Goal: Navigation & Orientation: Go to known website

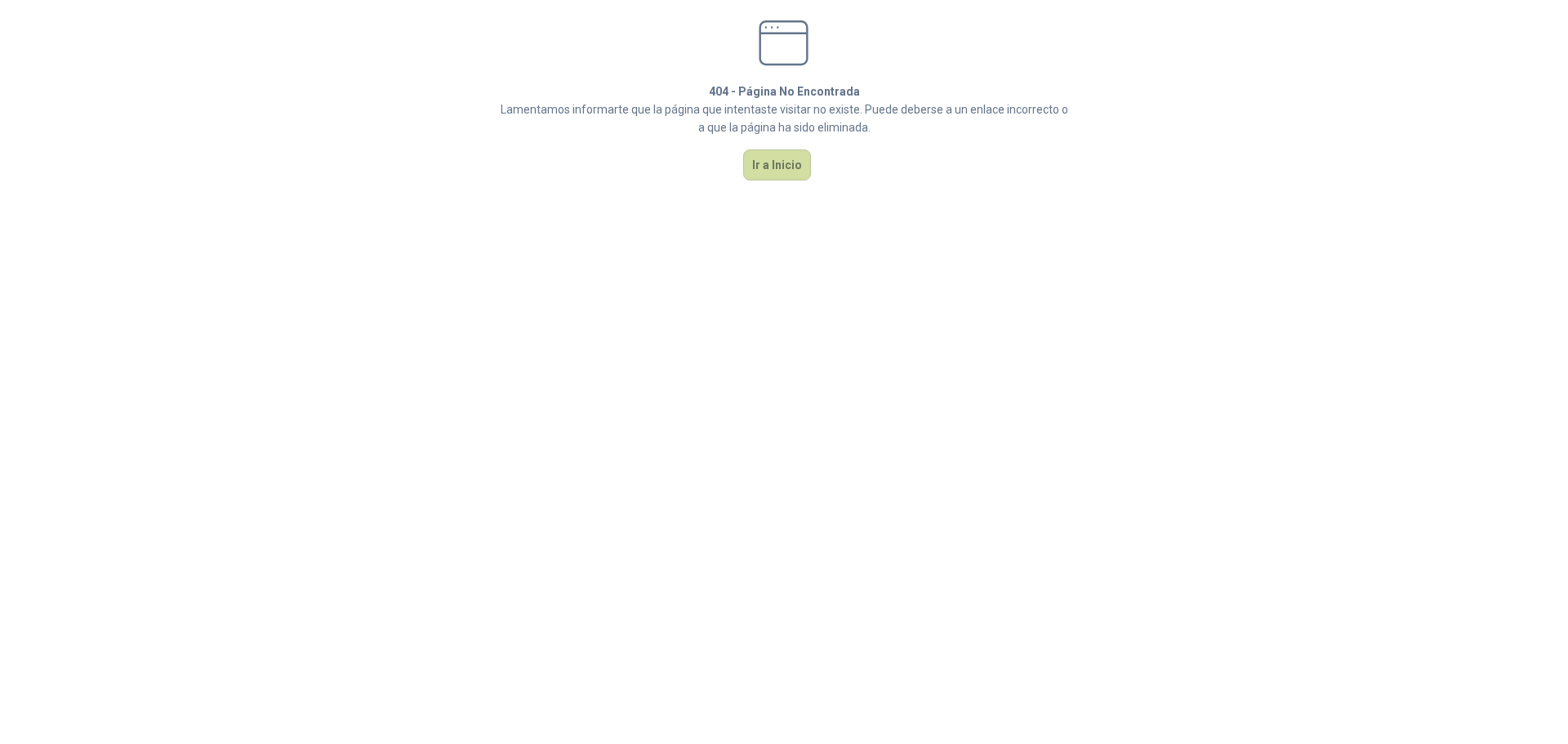
click at [740, 159] on div "404 - Página No Encontrada Lamentamos informarte que la página que intentaste v…" at bounding box center [784, 100] width 610 height 200
click at [757, 160] on button "Ir a Inicio" at bounding box center [778, 165] width 68 height 31
